Goal: Task Accomplishment & Management: Use online tool/utility

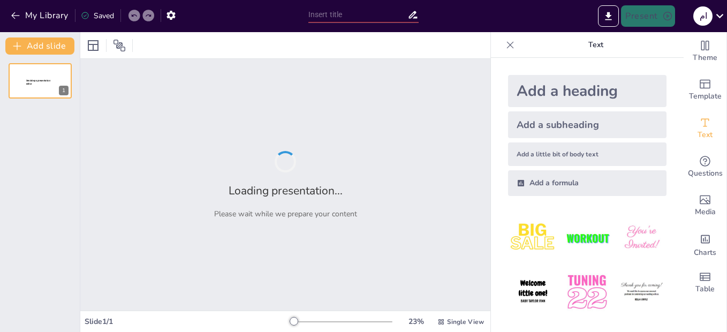
type input "مفهوم الدالة في الرياضيات"
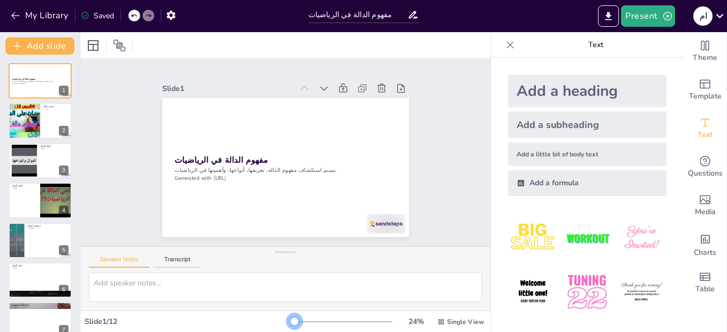
click at [290, 320] on div at bounding box center [294, 321] width 9 height 9
click at [664, 17] on icon "button" at bounding box center [667, 16] width 9 height 9
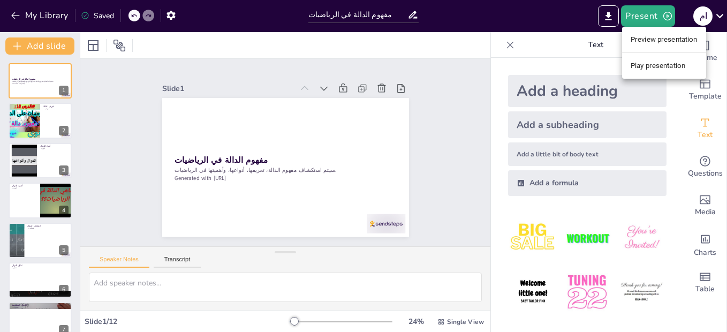
click at [608, 16] on div at bounding box center [363, 166] width 727 height 332
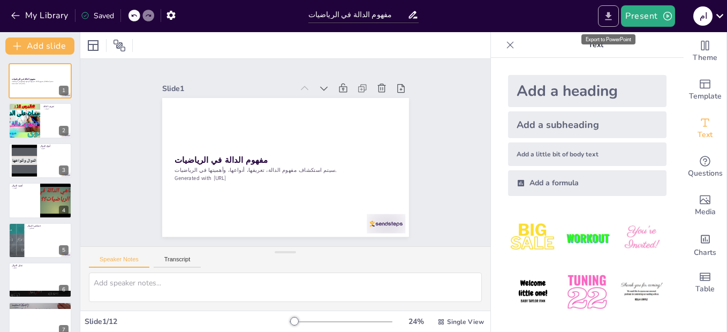
click at [610, 18] on icon "Export to PowerPoint" at bounding box center [608, 16] width 6 height 8
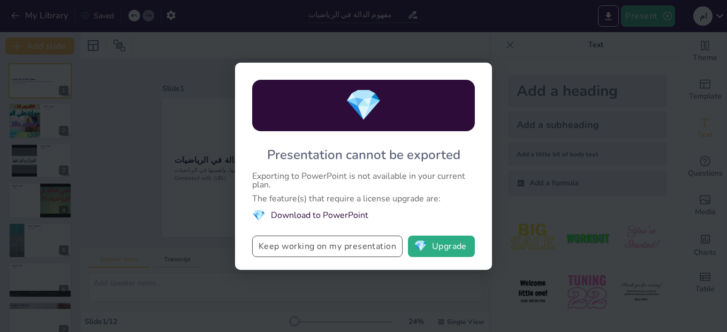
click at [349, 247] on button "Keep working on my presentation" at bounding box center [327, 245] width 150 height 21
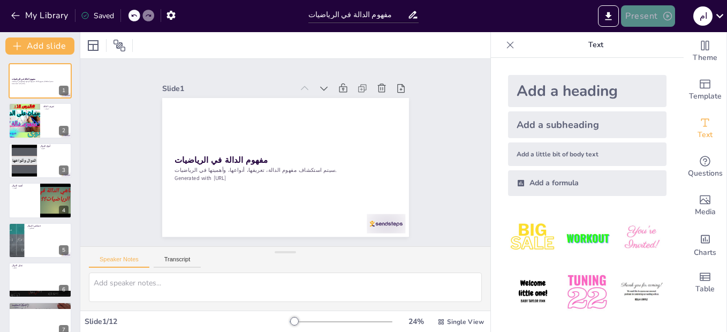
click at [671, 19] on icon "button" at bounding box center [667, 16] width 9 height 9
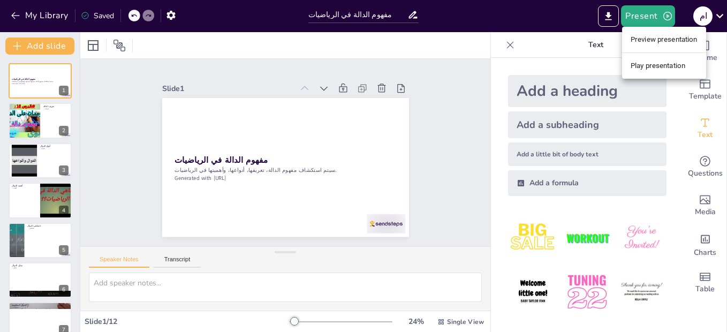
click at [656, 41] on li "Preview presentation" at bounding box center [664, 39] width 84 height 17
